Goal: Task Accomplishment & Management: Manage account settings

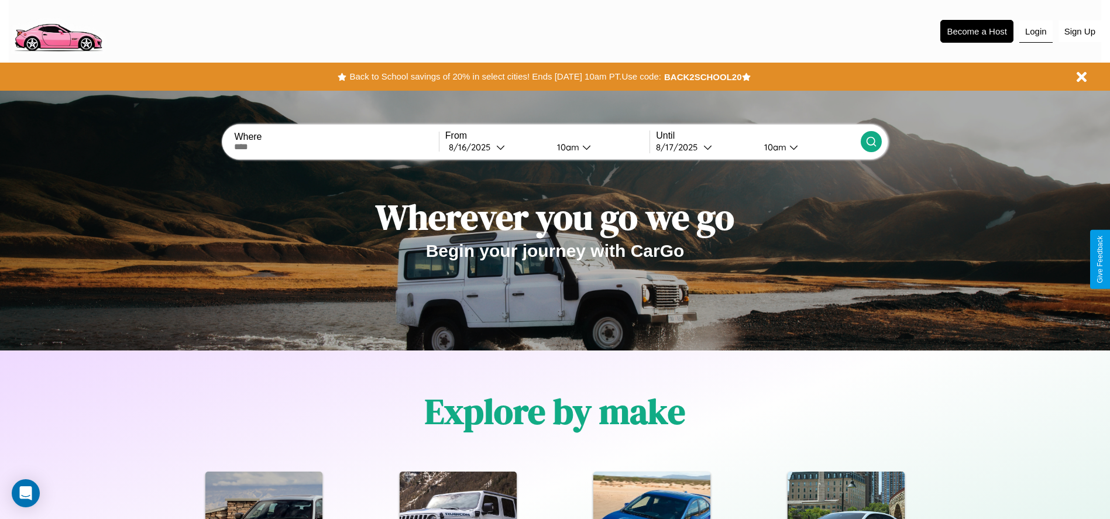
click at [1035, 31] on button "Login" at bounding box center [1035, 31] width 33 height 22
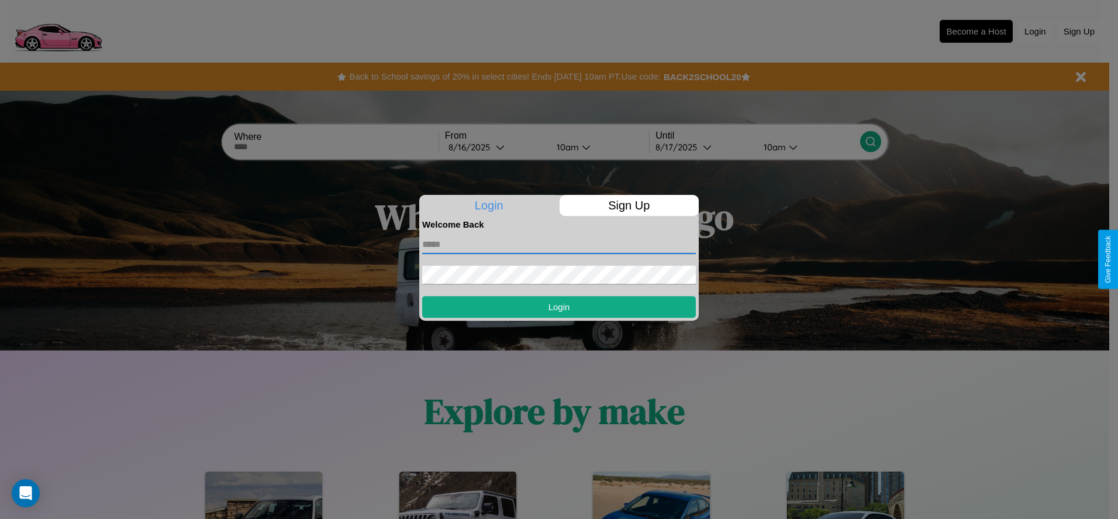
click at [559, 244] on input "text" at bounding box center [559, 244] width 274 height 19
type input "**********"
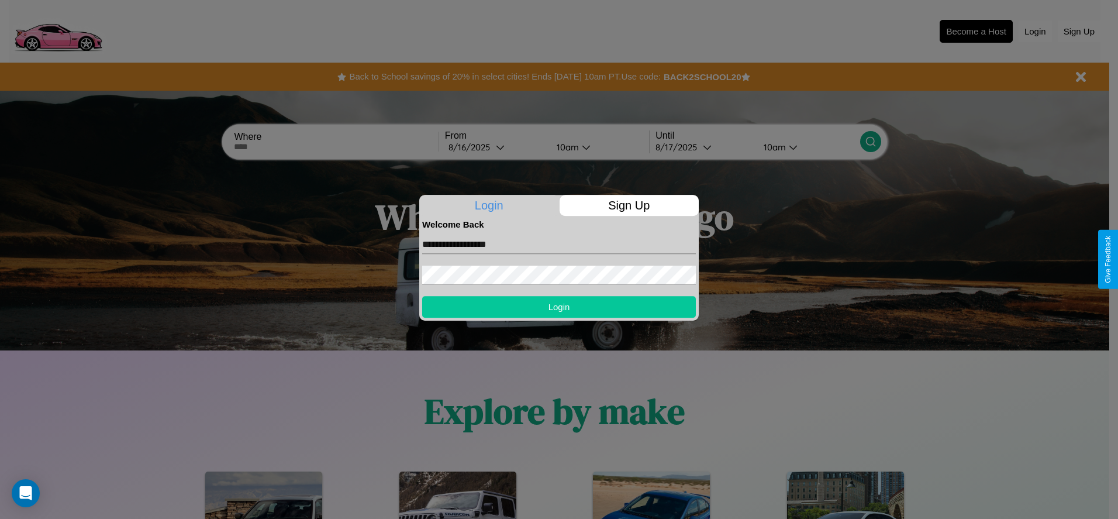
click at [559, 307] on button "Login" at bounding box center [559, 307] width 274 height 22
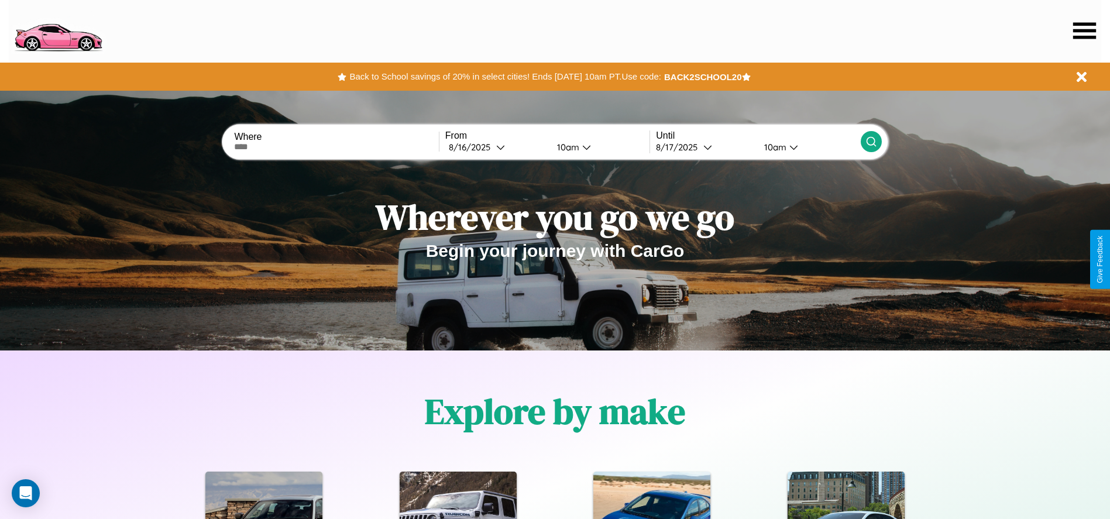
click at [1084, 30] on icon at bounding box center [1084, 30] width 23 height 16
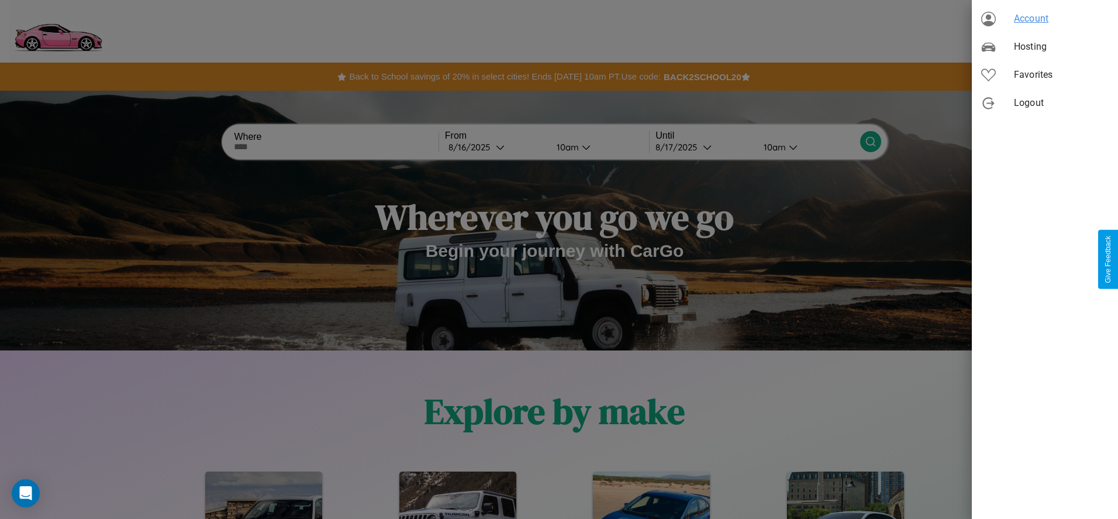
click at [1045, 19] on span "Account" at bounding box center [1061, 19] width 95 height 14
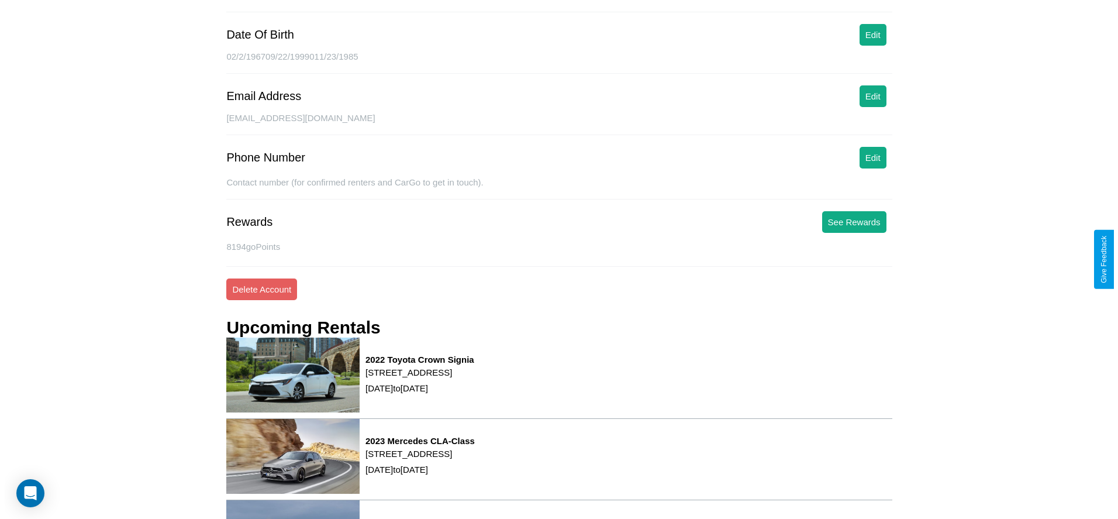
scroll to position [168, 0]
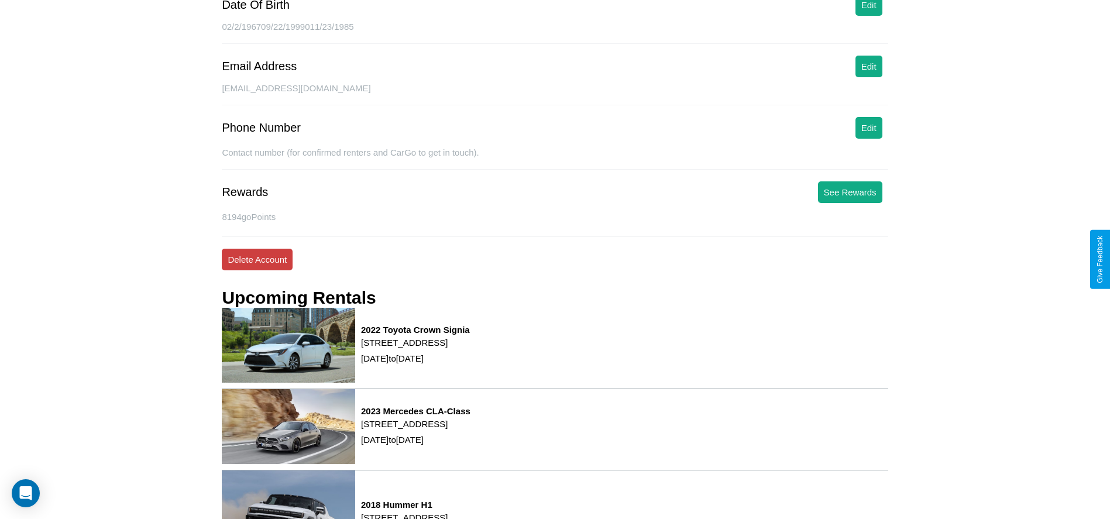
click at [257, 259] on button "Delete Account" at bounding box center [257, 260] width 71 height 22
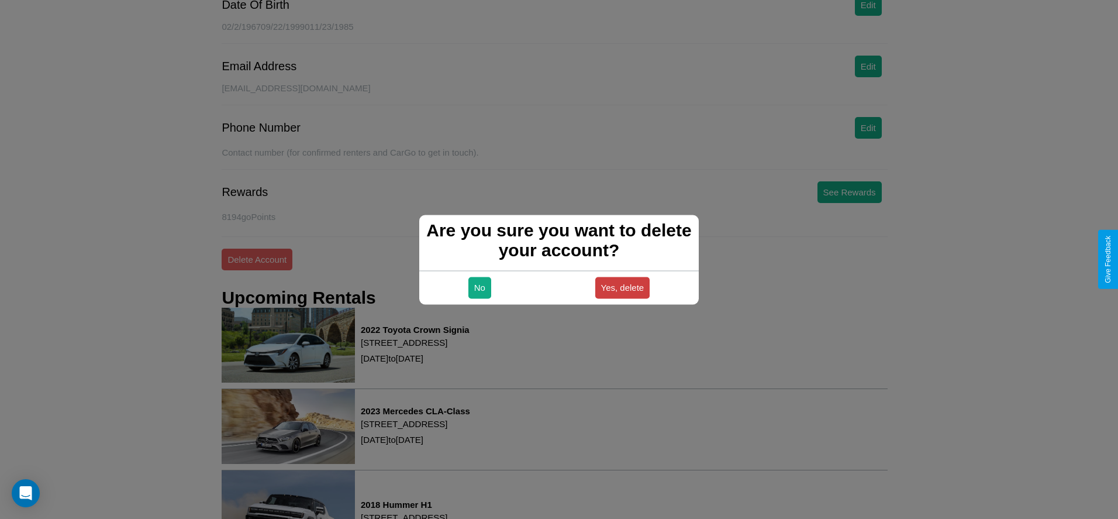
click at [622, 287] on button "Yes, delete" at bounding box center [623, 288] width 55 height 22
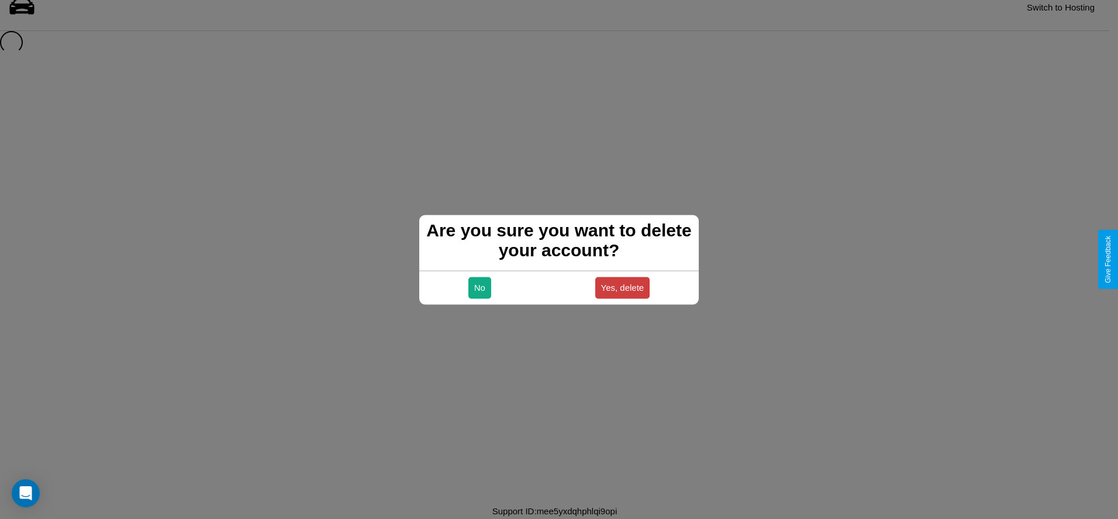
scroll to position [16, 0]
